Goal: Check status: Check status

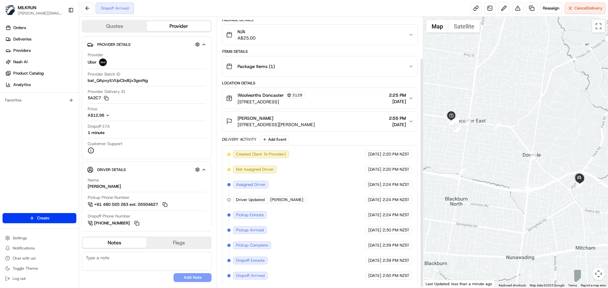
scroll to position [50, 0]
drag, startPoint x: 550, startPoint y: 200, endPoint x: 509, endPoint y: 204, distance: 40.7
click at [509, 204] on div at bounding box center [515, 152] width 185 height 271
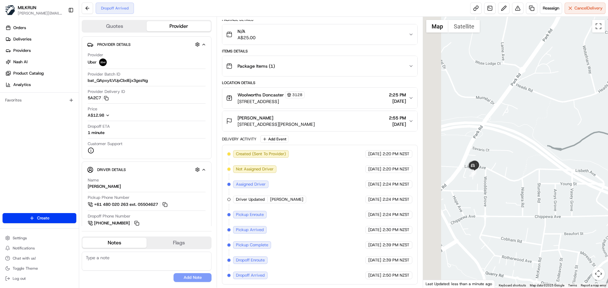
drag, startPoint x: 513, startPoint y: 190, endPoint x: 584, endPoint y: 197, distance: 71.2
click at [584, 197] on div at bounding box center [515, 152] width 185 height 271
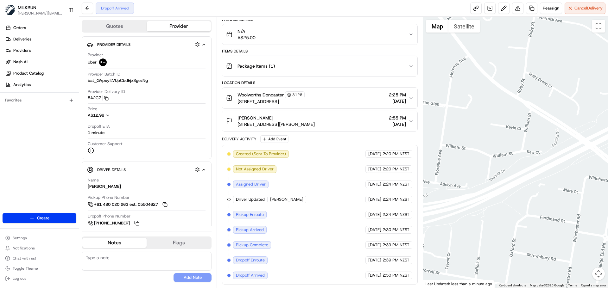
drag, startPoint x: 575, startPoint y: 200, endPoint x: 408, endPoint y: 165, distance: 169.9
click at [409, 165] on div "Quotes Provider Provider Details Hidden ( 2 ) Provider Uber Provider Batch ID b…" at bounding box center [343, 152] width 529 height 271
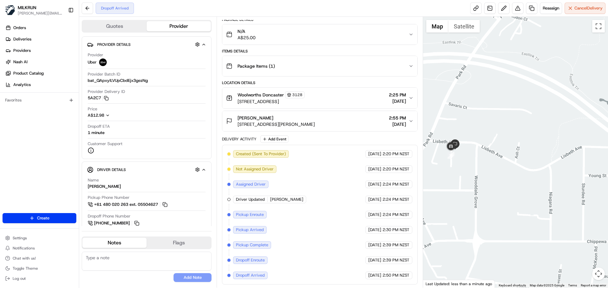
drag, startPoint x: 516, startPoint y: 177, endPoint x: 608, endPoint y: 217, distance: 100.0
click at [608, 217] on div at bounding box center [515, 152] width 185 height 271
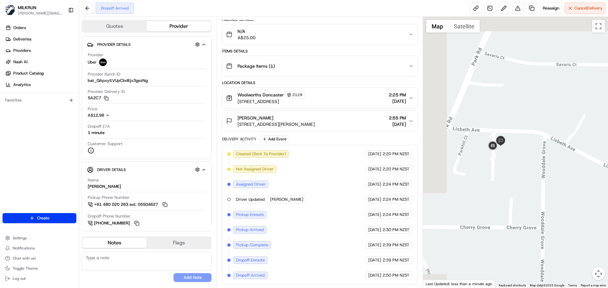
drag, startPoint x: 516, startPoint y: 181, endPoint x: 524, endPoint y: 184, distance: 8.1
click at [524, 184] on div at bounding box center [515, 152] width 185 height 271
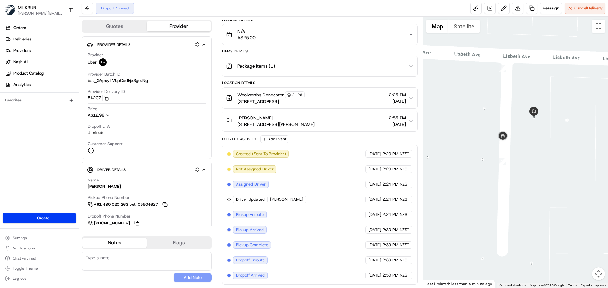
drag, startPoint x: 526, startPoint y: 118, endPoint x: 526, endPoint y: 163, distance: 45.0
click at [526, 163] on div at bounding box center [515, 152] width 185 height 271
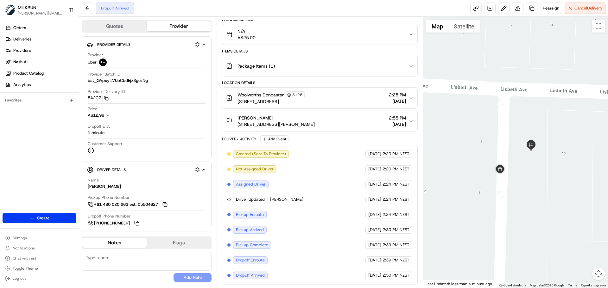
drag, startPoint x: 515, startPoint y: 130, endPoint x: 514, endPoint y: 157, distance: 26.6
click at [514, 157] on div at bounding box center [515, 152] width 185 height 271
